Goal: Find specific page/section: Find specific page/section

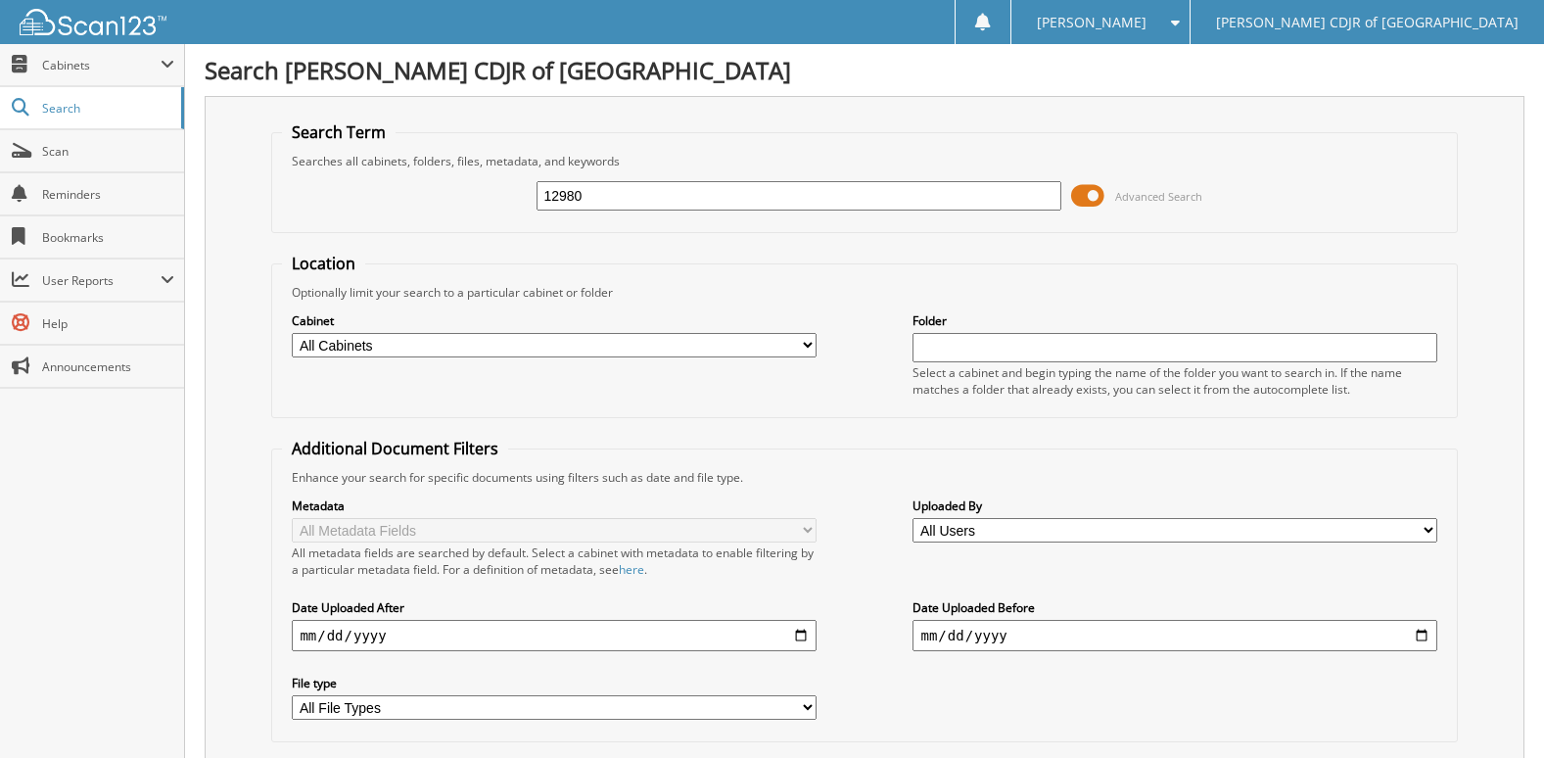
type input "12980"
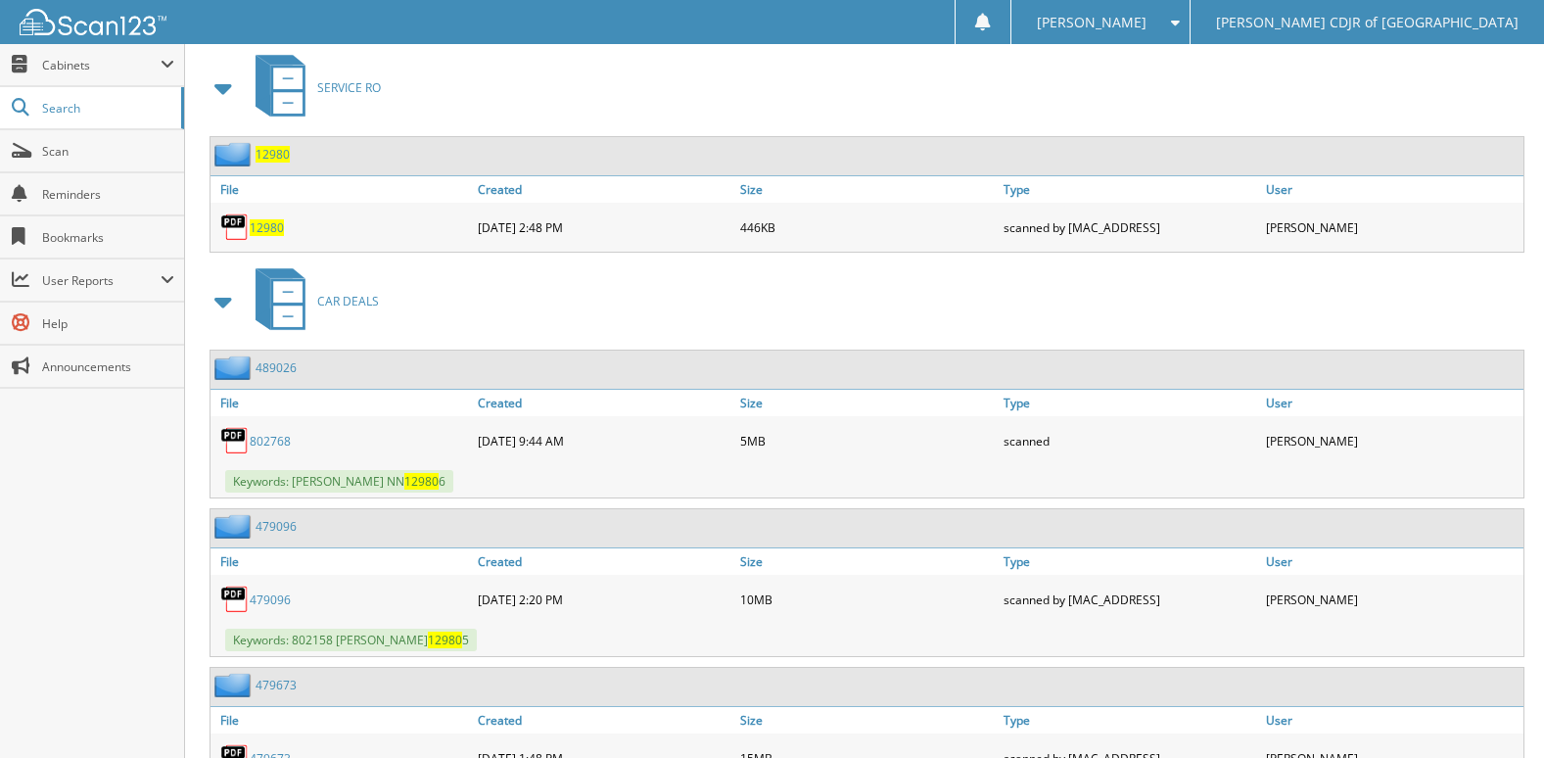
scroll to position [881, 0]
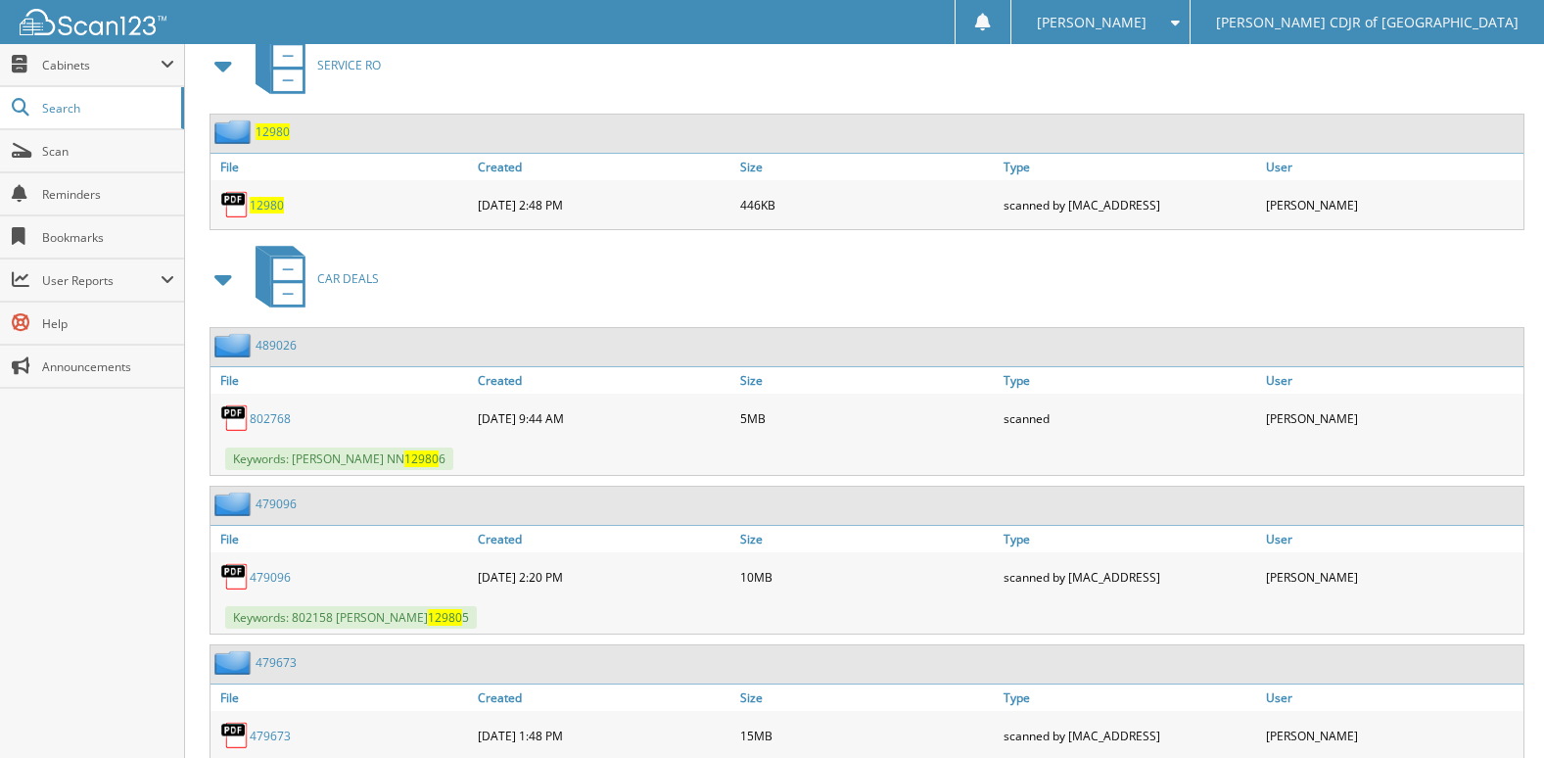
click at [270, 208] on span "12980" at bounding box center [267, 205] width 34 height 17
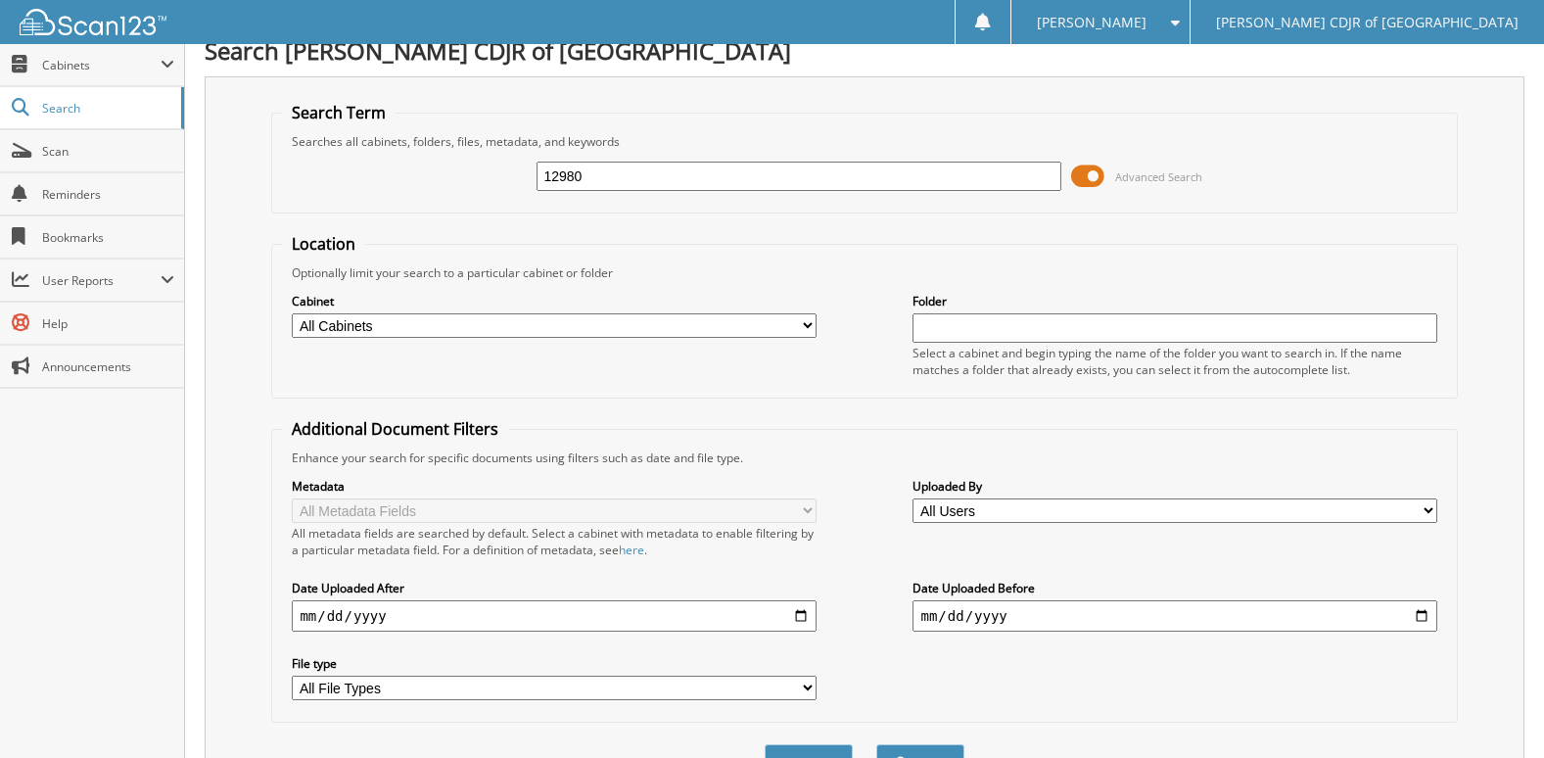
scroll to position [0, 0]
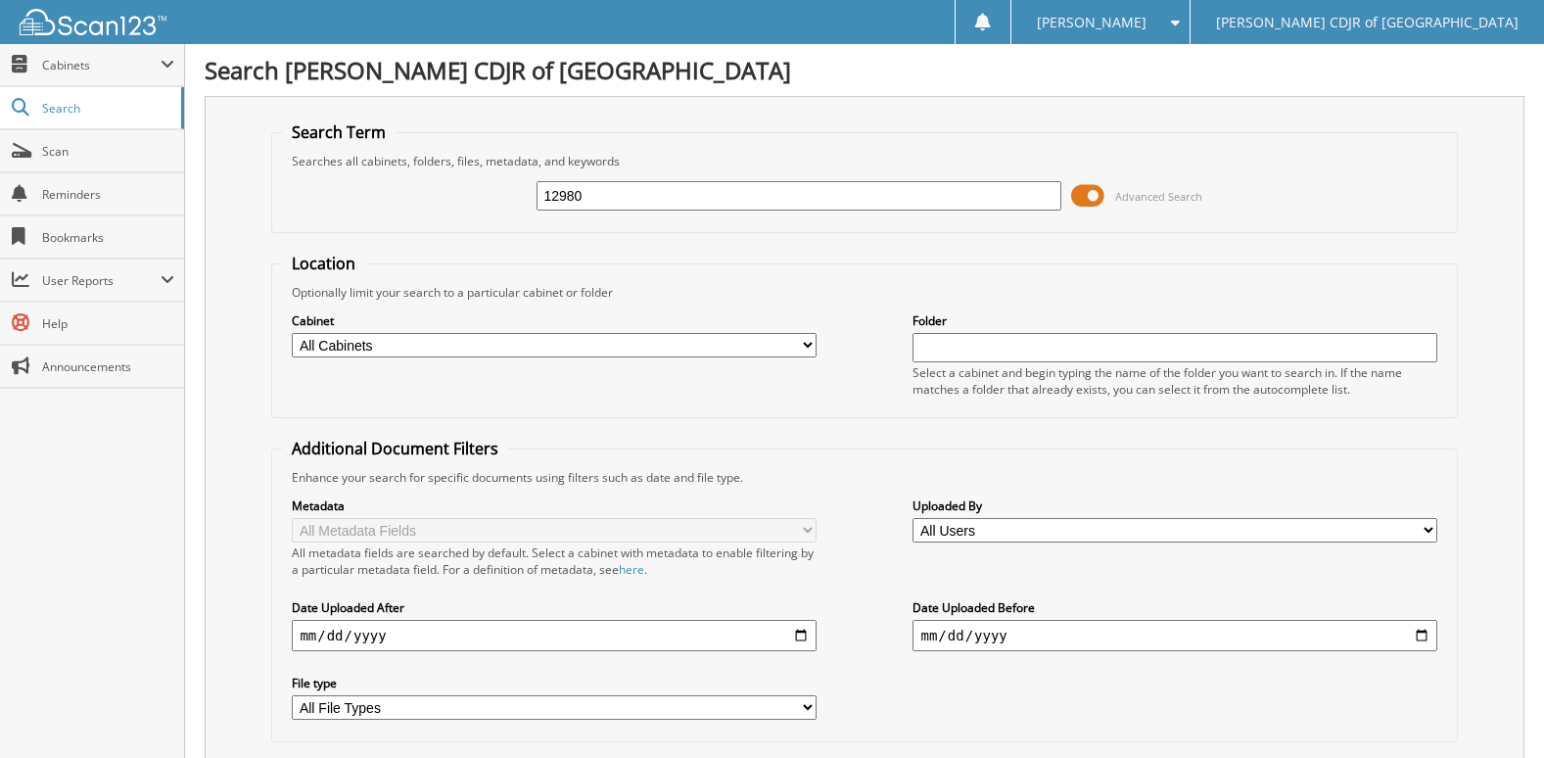
drag, startPoint x: 54, startPoint y: 149, endPoint x: 280, endPoint y: 205, distance: 232.9
click at [54, 148] on span "Scan" at bounding box center [108, 151] width 132 height 17
